Goal: Task Accomplishment & Management: Manage account settings

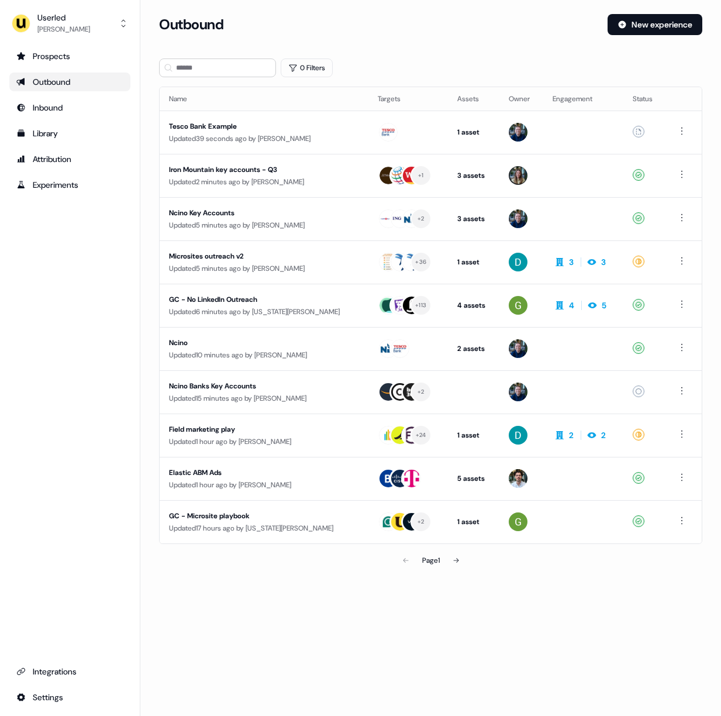
click at [383, 54] on section "Loading... Outbound New experience 0 Filters Name Targets Assets Owner Engageme…" at bounding box center [430, 309] width 581 height 590
click at [628, 27] on button "New experience" at bounding box center [654, 24] width 95 height 21
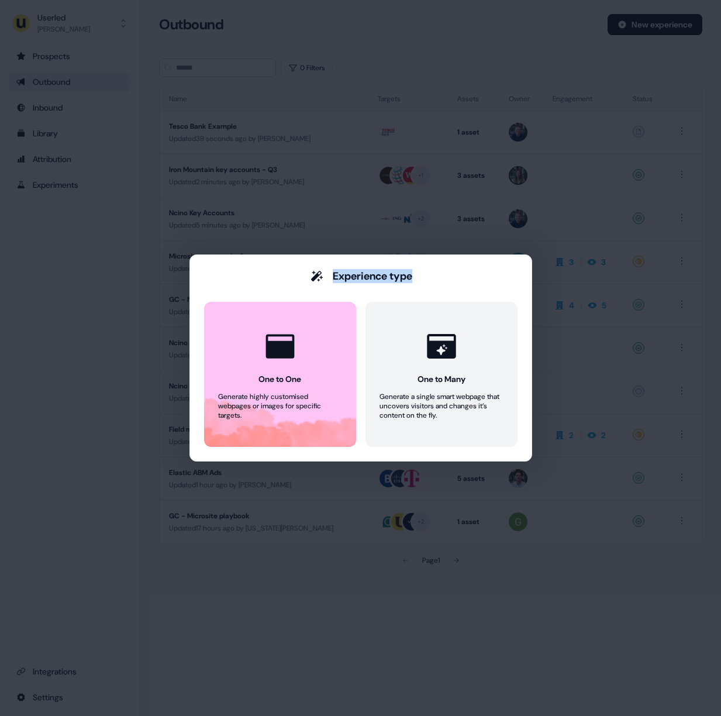
drag, startPoint x: 326, startPoint y: 274, endPoint x: 421, endPoint y: 277, distance: 95.3
click at [421, 277] on div "Experience type" at bounding box center [360, 276] width 313 height 14
drag, startPoint x: 421, startPoint y: 277, endPoint x: 232, endPoint y: 276, distance: 189.4
click at [232, 276] on div "Experience type" at bounding box center [360, 276] width 313 height 14
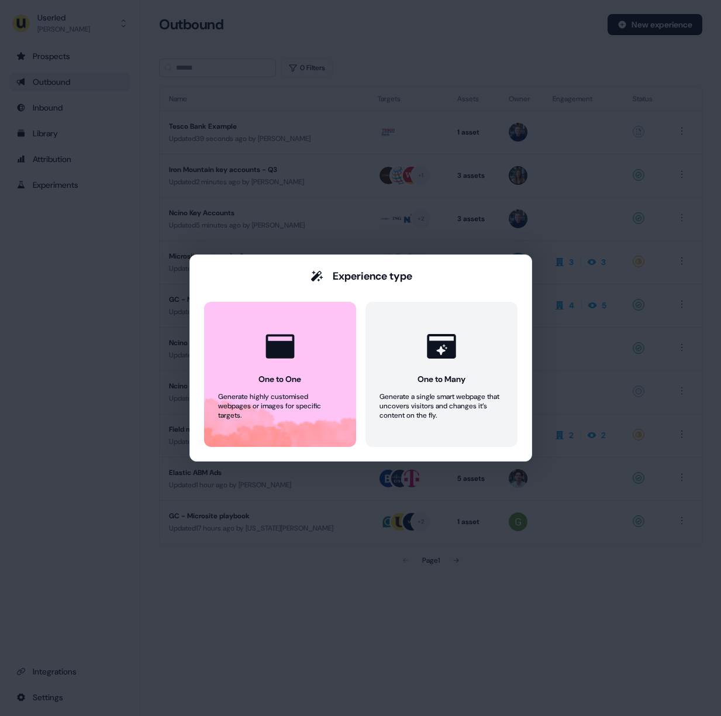
click at [232, 276] on div "Experience type" at bounding box center [360, 276] width 313 height 14
drag, startPoint x: 295, startPoint y: 279, endPoint x: 409, endPoint y: 280, distance: 114.0
click at [408, 280] on div "Experience type" at bounding box center [360, 276] width 313 height 14
click at [409, 280] on div "Experience type" at bounding box center [373, 276] width 80 height 14
drag, startPoint x: 431, startPoint y: 279, endPoint x: 314, endPoint y: 277, distance: 117.5
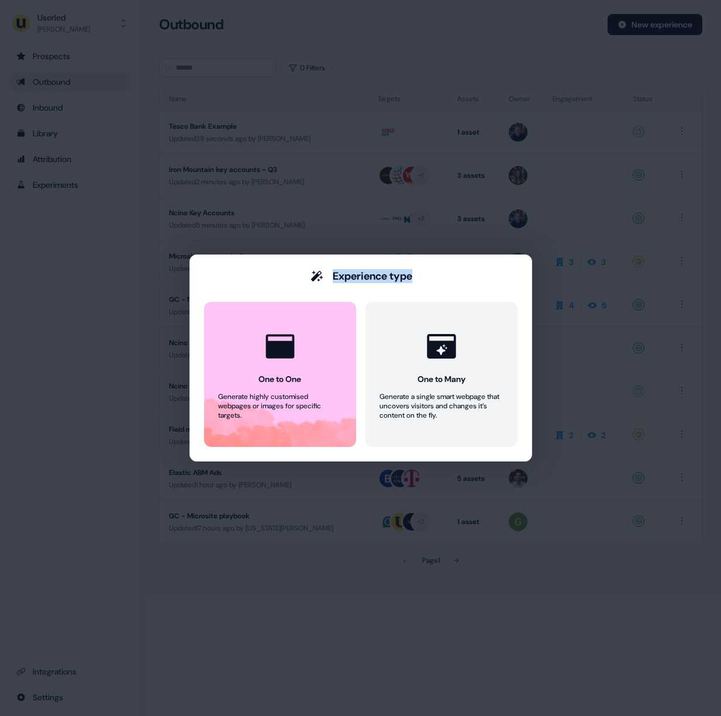
click at [314, 277] on div "Experience type" at bounding box center [360, 276] width 313 height 14
click at [314, 277] on icon at bounding box center [316, 276] width 12 height 11
drag, startPoint x: 310, startPoint y: 277, endPoint x: 429, endPoint y: 278, distance: 118.7
click at [429, 278] on div "Experience type" at bounding box center [360, 276] width 313 height 14
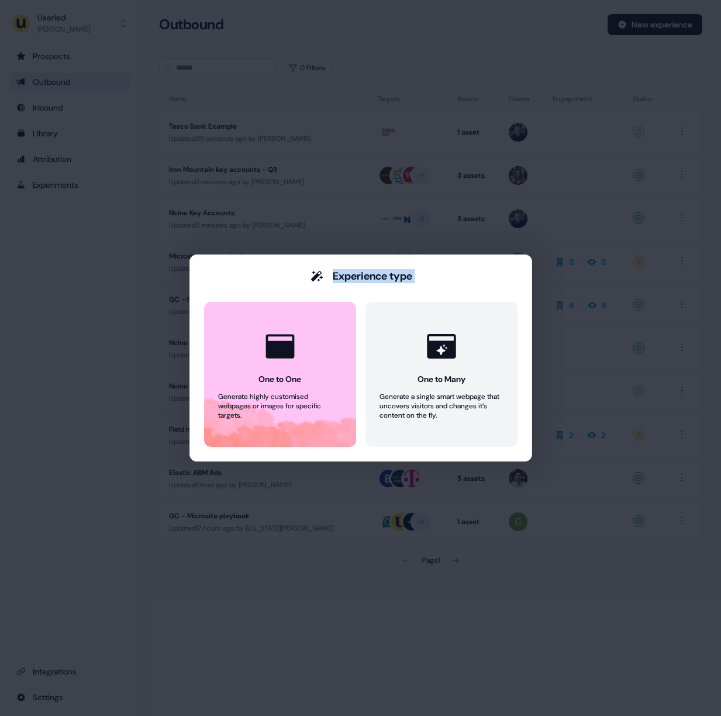
drag, startPoint x: 429, startPoint y: 278, endPoint x: 243, endPoint y: 274, distance: 186.6
click at [243, 274] on div "Experience type" at bounding box center [360, 276] width 313 height 14
drag, startPoint x: 243, startPoint y: 274, endPoint x: 430, endPoint y: 279, distance: 187.7
click at [430, 279] on div "Experience type" at bounding box center [360, 276] width 313 height 14
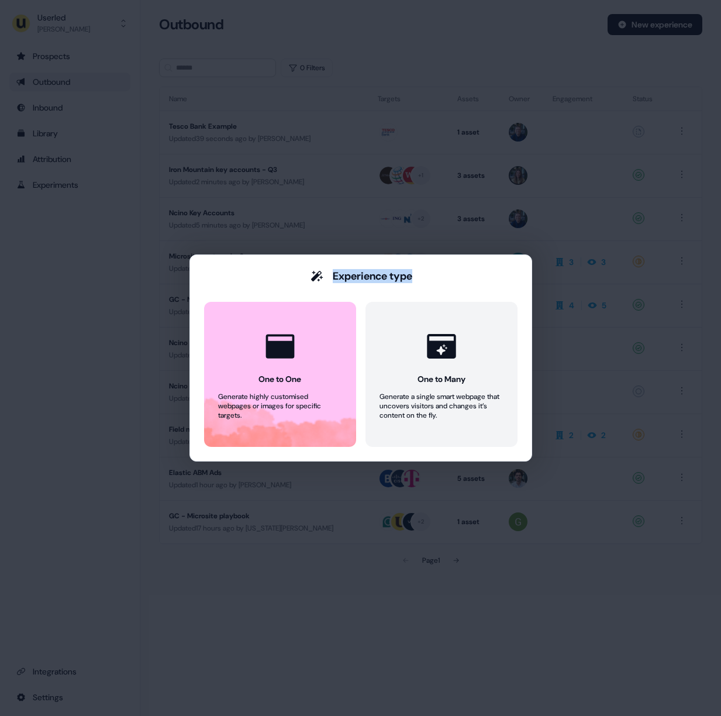
click at [430, 279] on div "Experience type" at bounding box center [360, 276] width 313 height 14
click at [281, 277] on div "Experience type" at bounding box center [360, 276] width 313 height 14
click at [342, 276] on div "Experience type" at bounding box center [373, 276] width 80 height 14
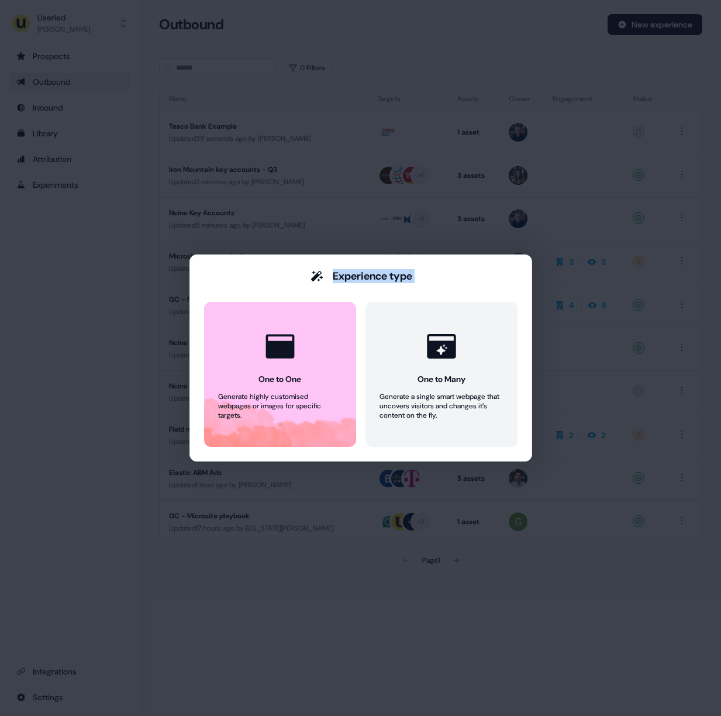
click at [342, 276] on div "Experience type" at bounding box center [373, 276] width 80 height 14
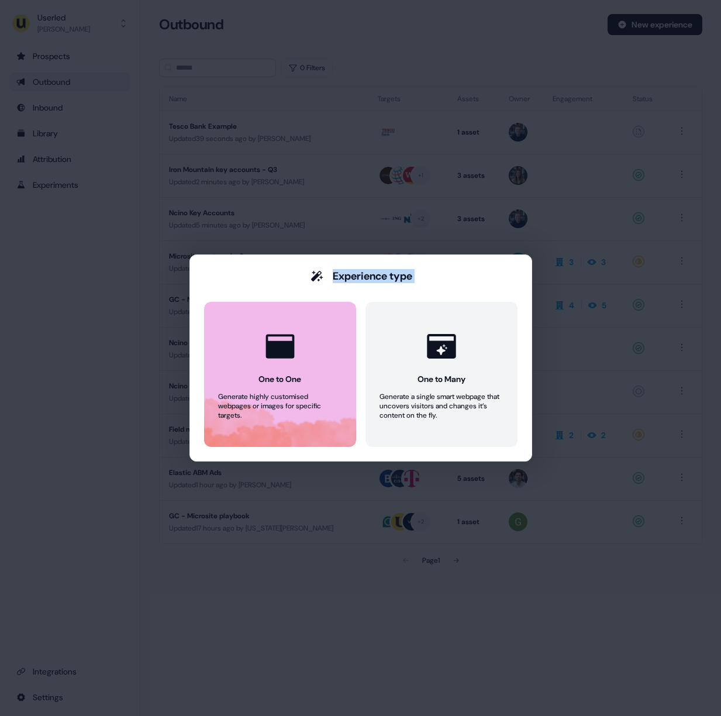
click at [311, 327] on button "One to One Generate highly customised webpages or images for specific targets." at bounding box center [280, 374] width 152 height 145
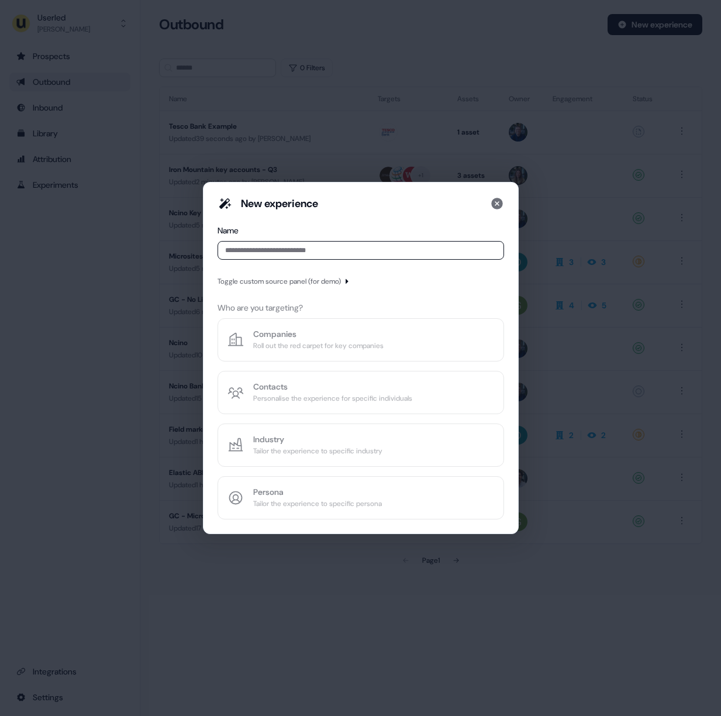
click at [294, 254] on input at bounding box center [360, 250] width 286 height 19
click at [411, 250] on input at bounding box center [360, 250] width 286 height 19
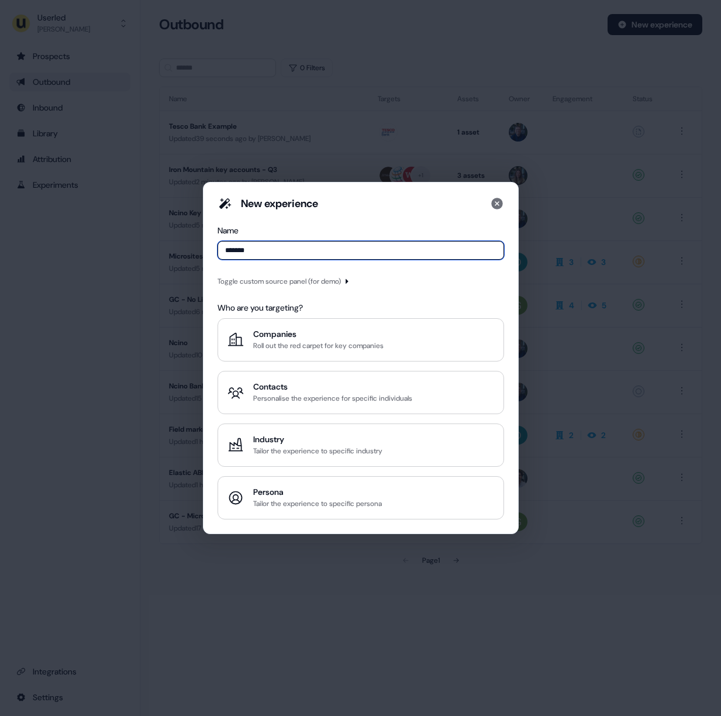
click at [298, 248] on input "*******" at bounding box center [360, 250] width 286 height 19
type input "*******"
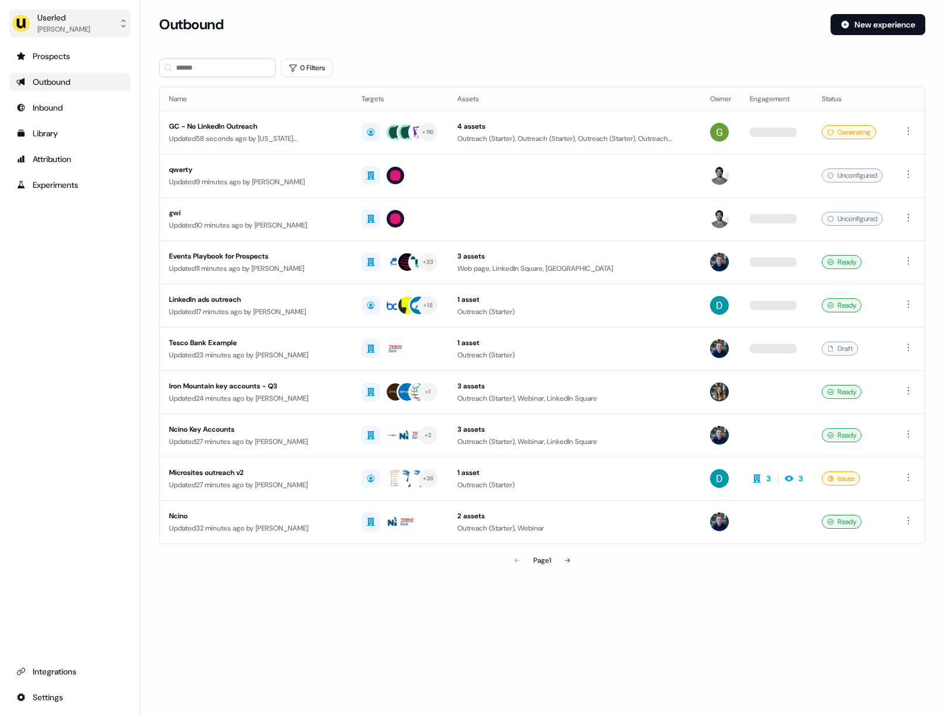
click at [84, 20] on div "Userled" at bounding box center [63, 18] width 53 height 12
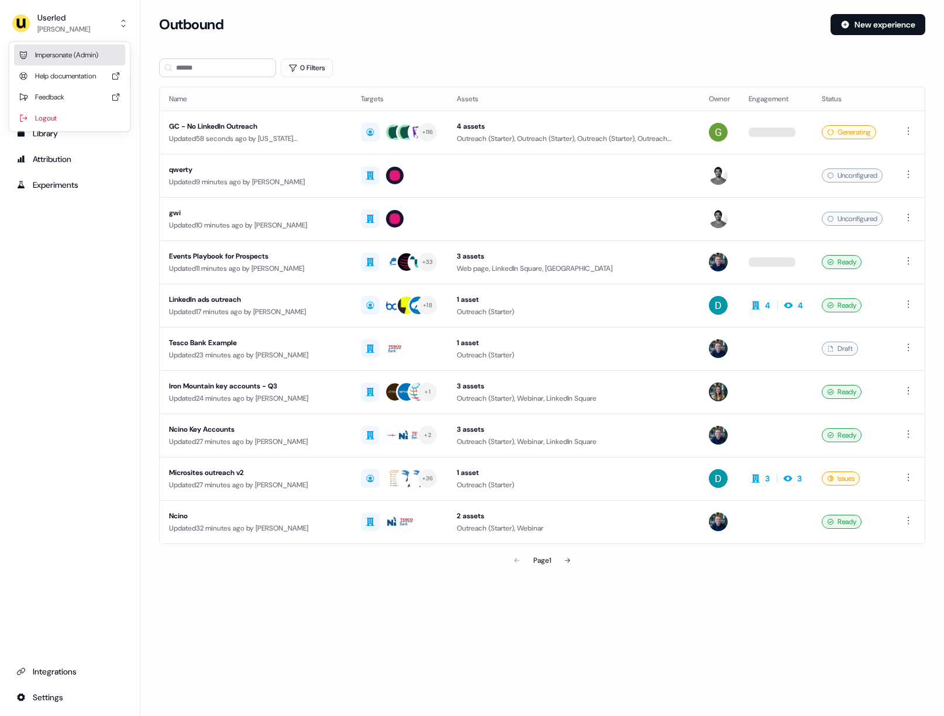
click at [96, 56] on div "Impersonate (Admin)" at bounding box center [69, 54] width 111 height 21
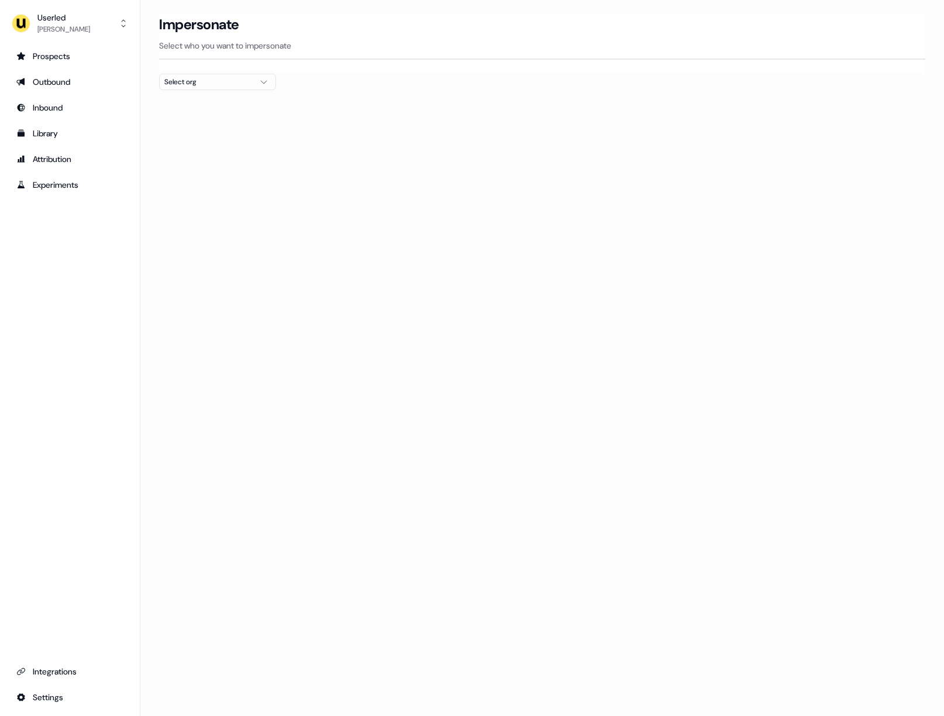
click at [219, 76] on div "Select org" at bounding box center [208, 82] width 88 height 12
type input "****"
click at [191, 120] on div "[PERSON_NAME] People" at bounding box center [218, 124] width 116 height 19
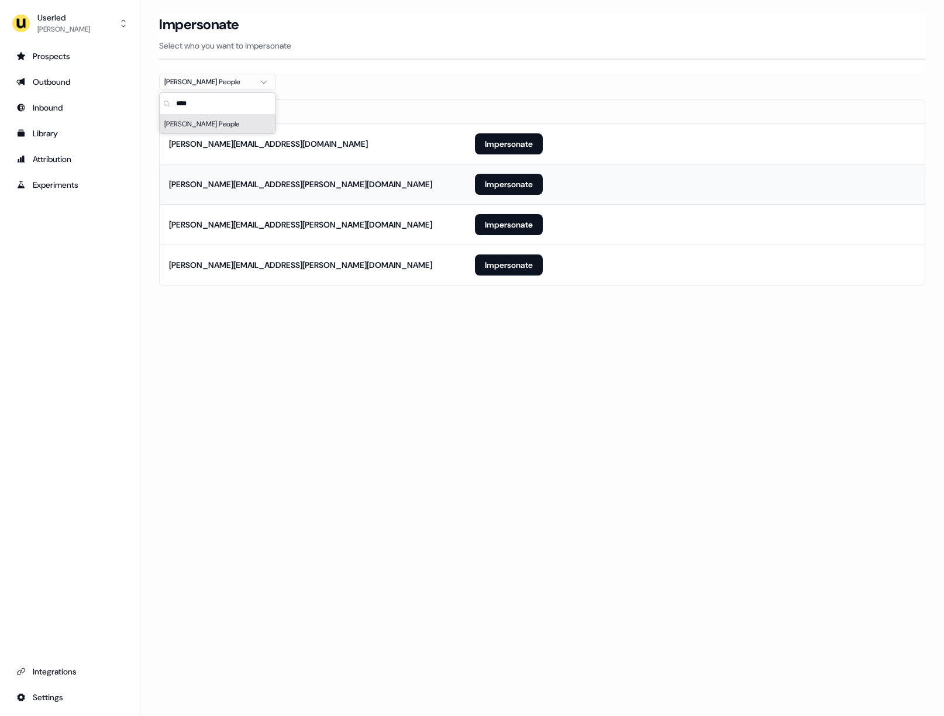
click at [391, 164] on td "[PERSON_NAME][EMAIL_ADDRESS][PERSON_NAME][DOMAIN_NAME]" at bounding box center [313, 184] width 306 height 40
click at [512, 135] on button "Impersonate" at bounding box center [509, 143] width 68 height 21
